Goal: Submit feedback/report problem

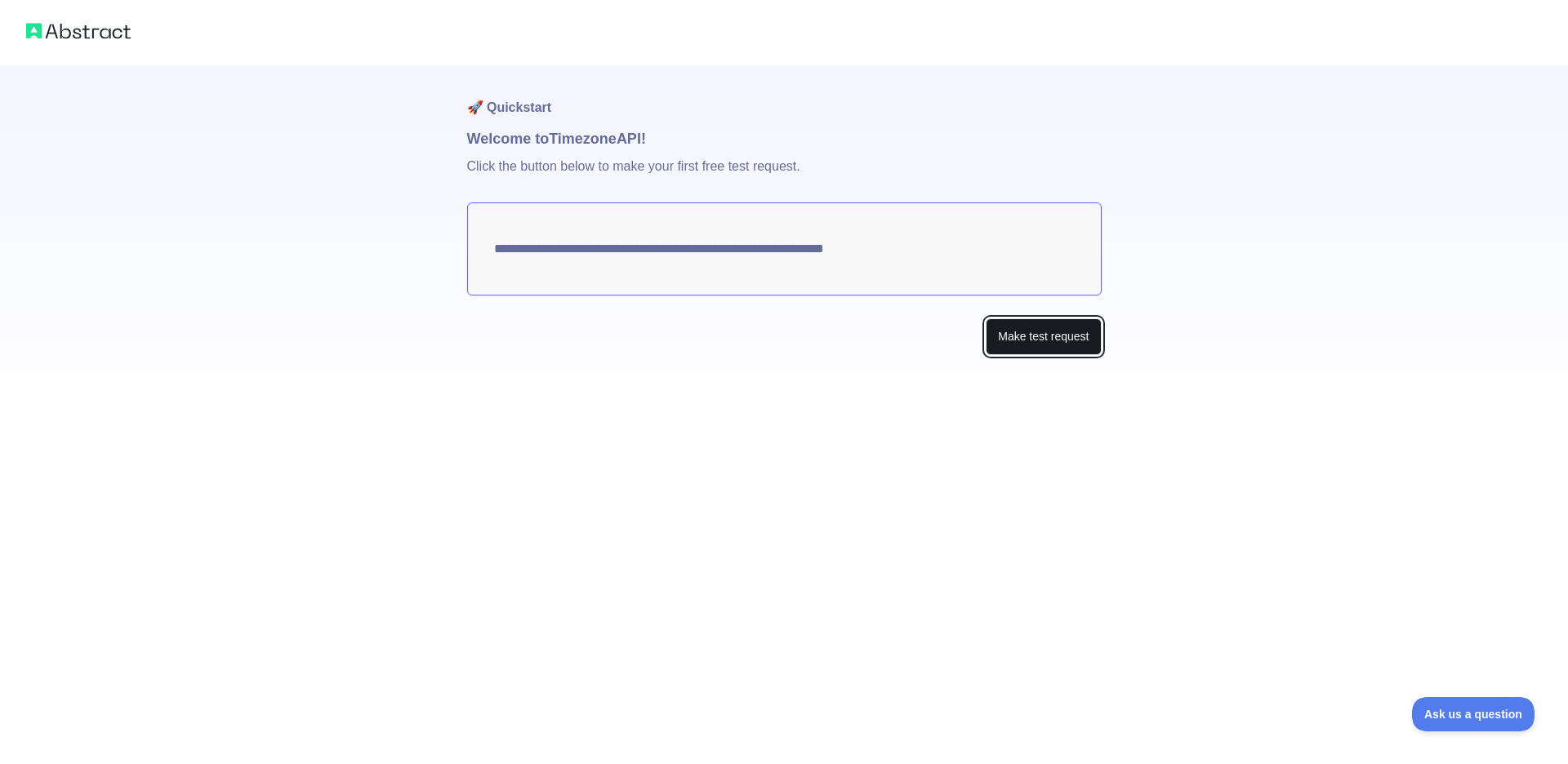
click at [1019, 331] on button "Make test request" at bounding box center [1044, 336] width 115 height 37
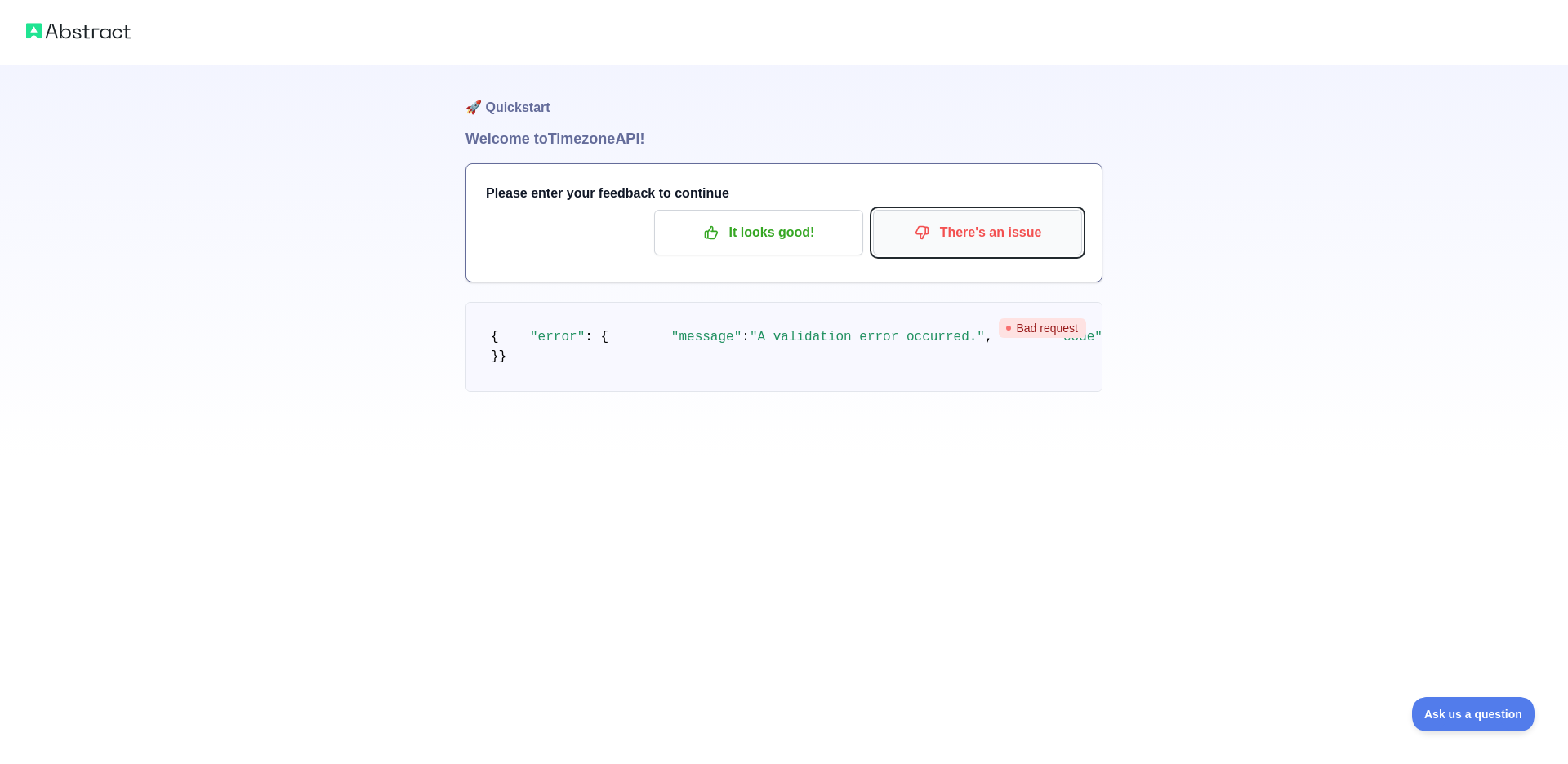
click at [1005, 238] on p "There's an issue" at bounding box center [977, 232] width 185 height 28
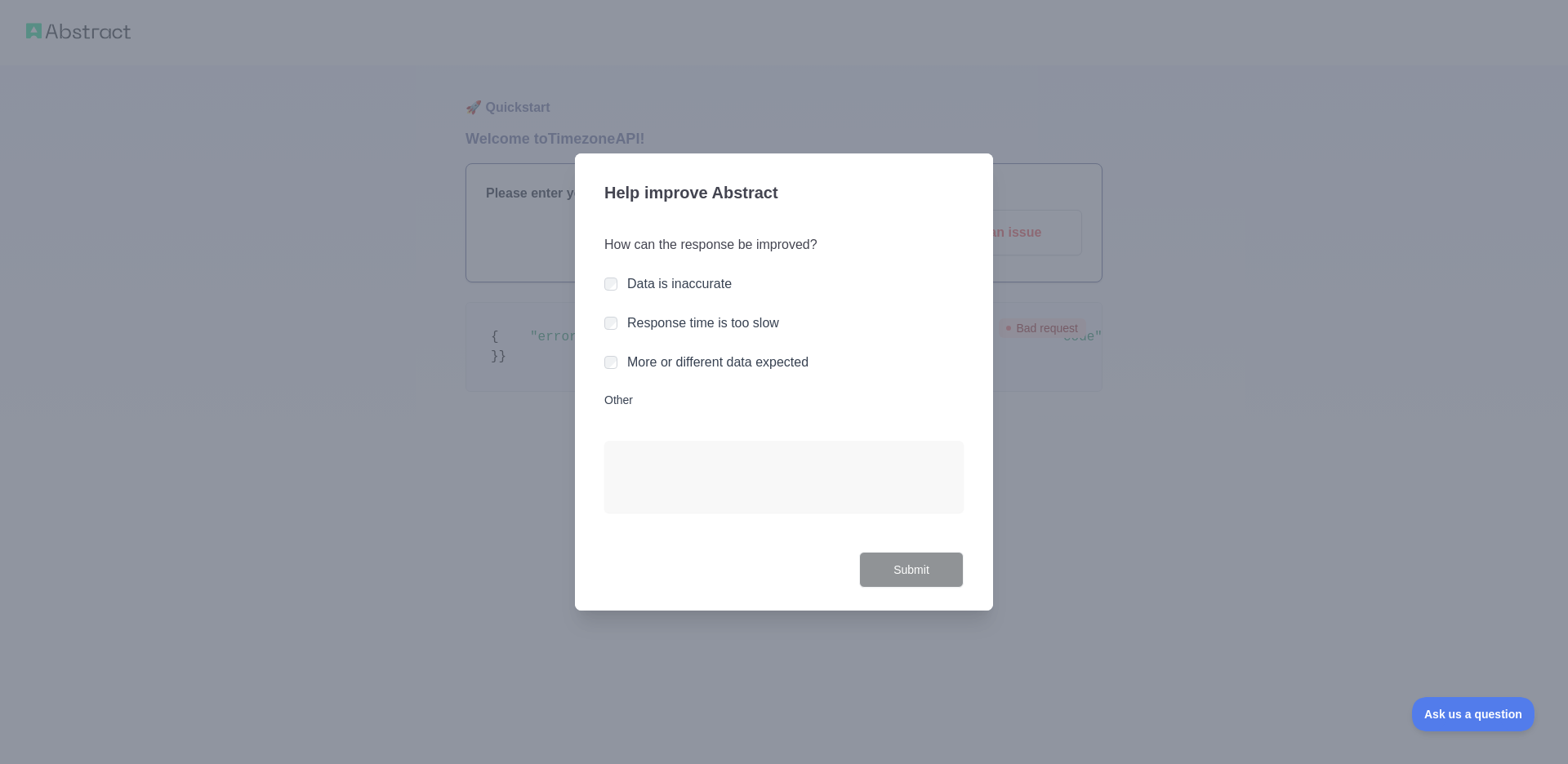
click at [620, 326] on div "Response time is too slow" at bounding box center [784, 323] width 359 height 19
click at [618, 285] on div "Data is inaccurate" at bounding box center [784, 284] width 359 height 19
click at [878, 569] on button "Submit" at bounding box center [911, 570] width 104 height 37
